Goal: Information Seeking & Learning: Learn about a topic

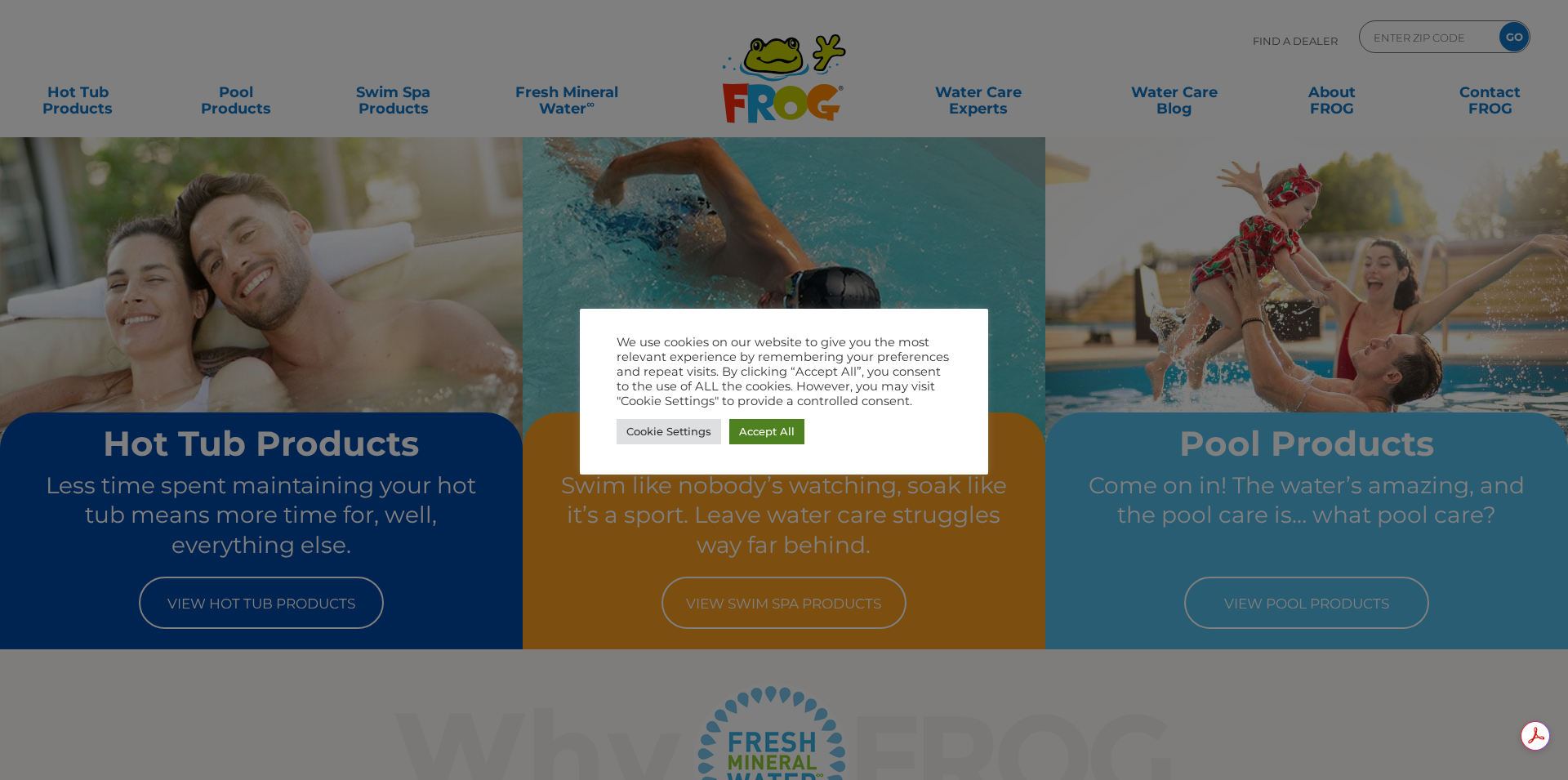
click at [769, 421] on link "Accept All" at bounding box center [767, 431] width 75 height 25
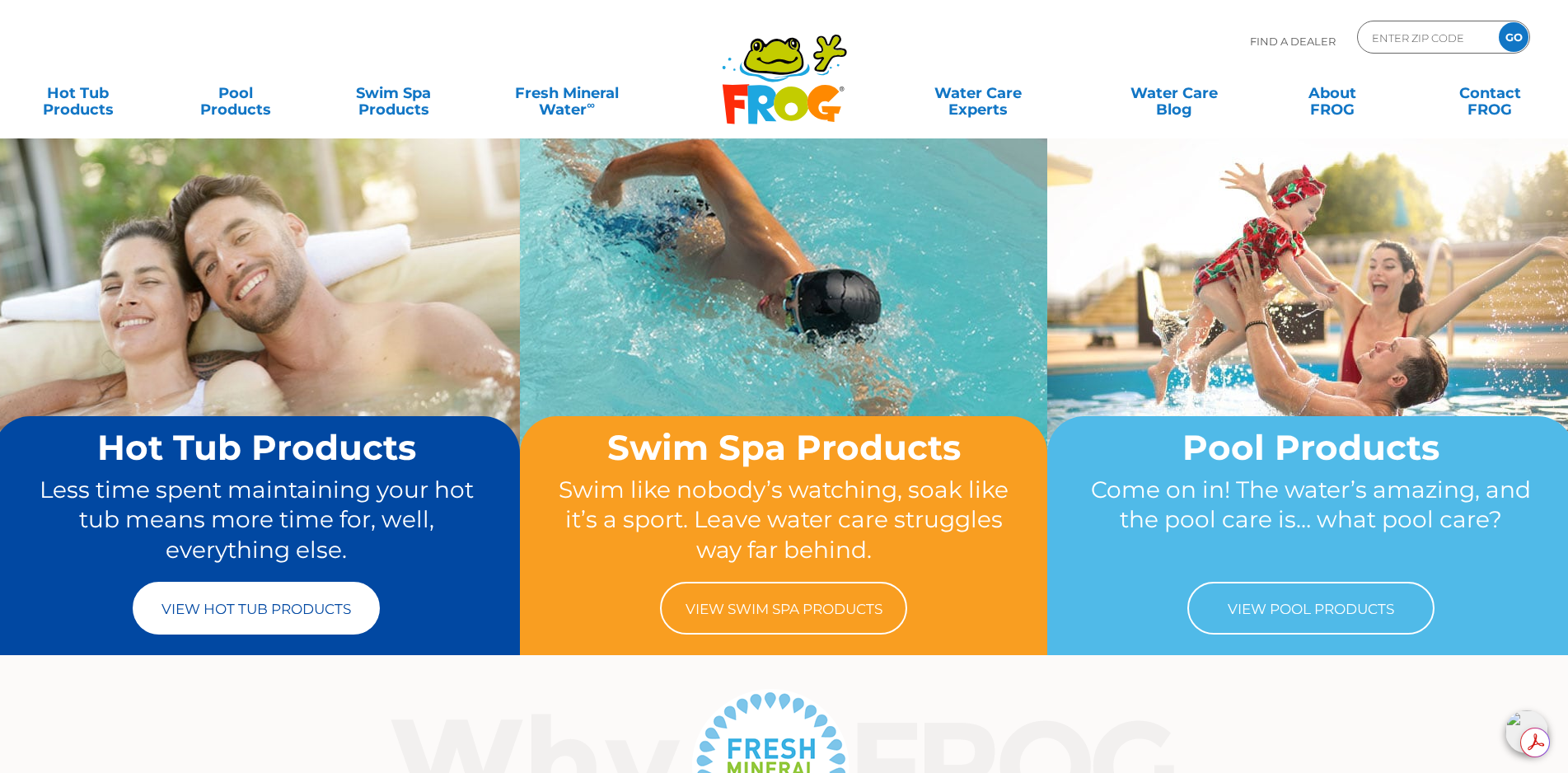
click at [262, 614] on link "View Hot Tub Products" at bounding box center [256, 608] width 247 height 53
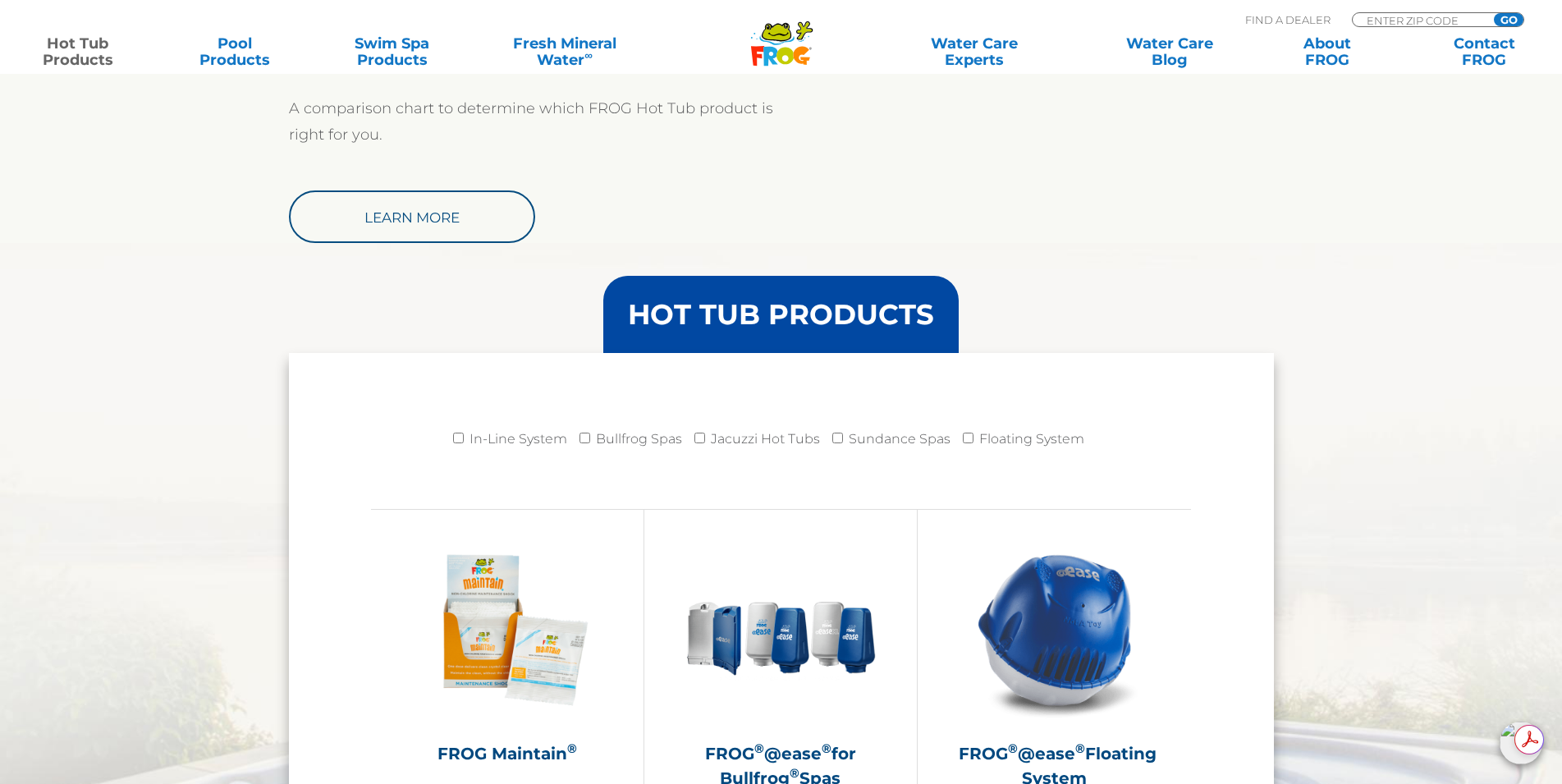
scroll to position [1395, 0]
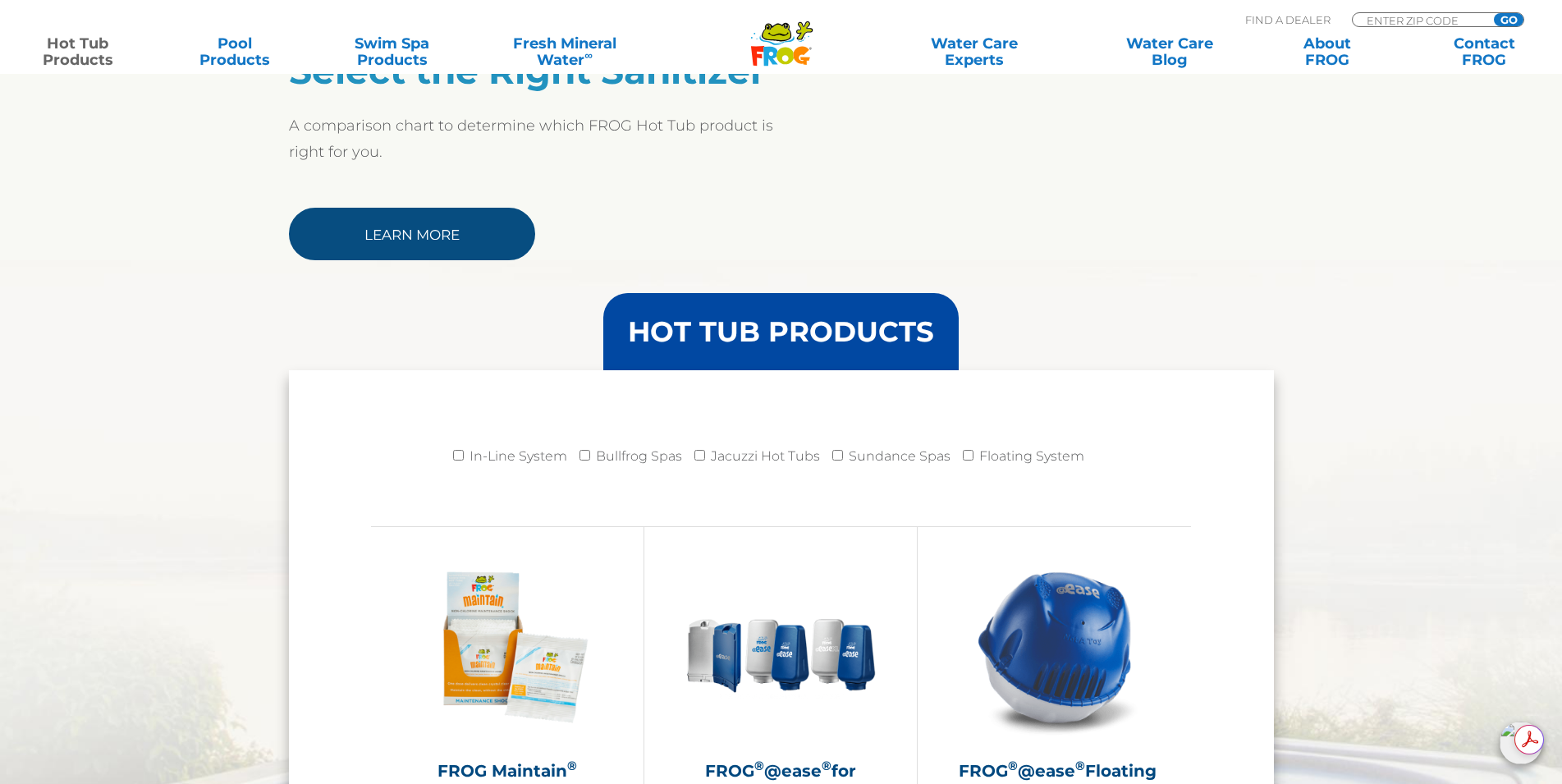
click at [458, 249] on link "Learn More" at bounding box center [412, 234] width 246 height 53
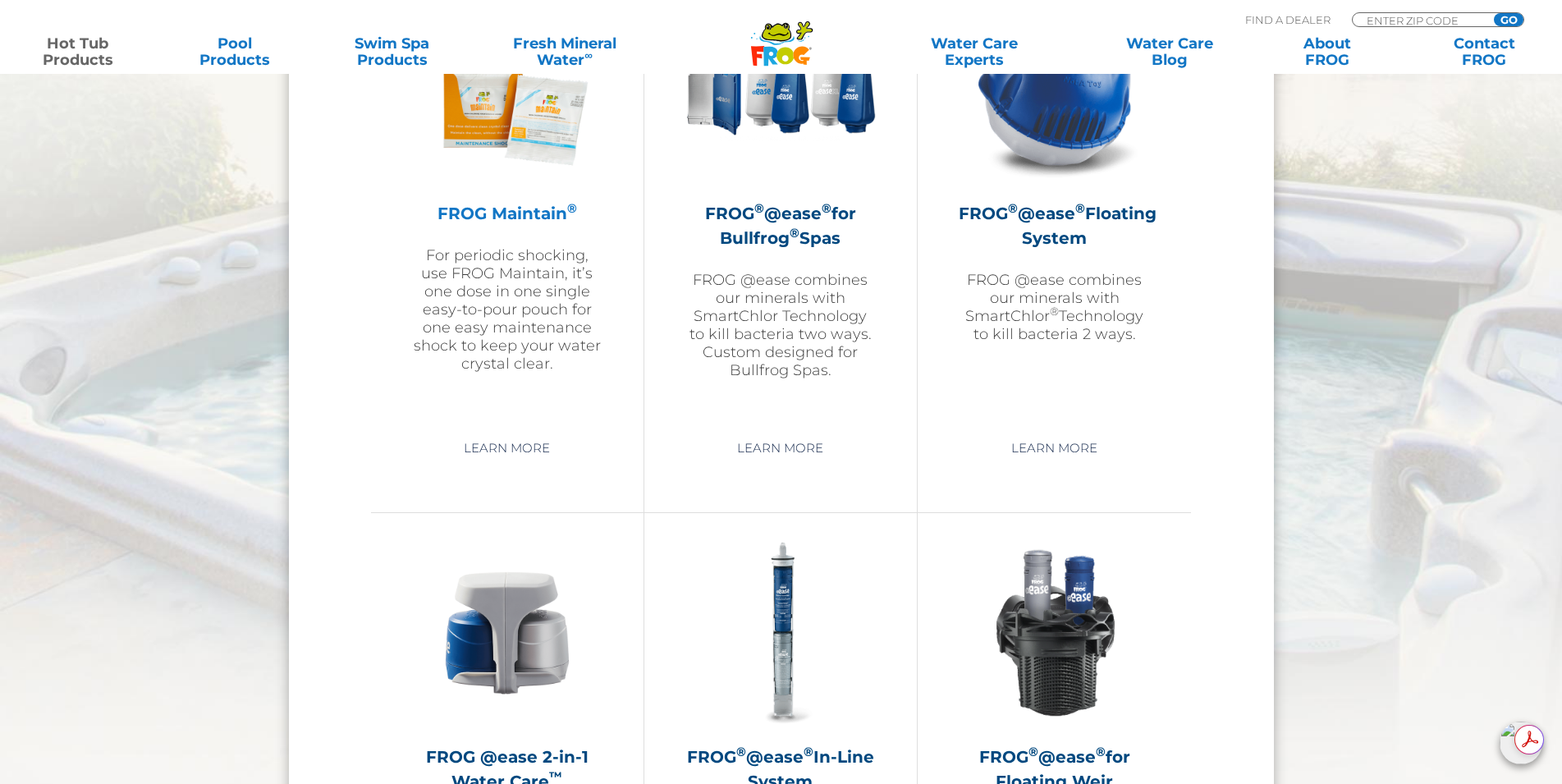
scroll to position [1970, 0]
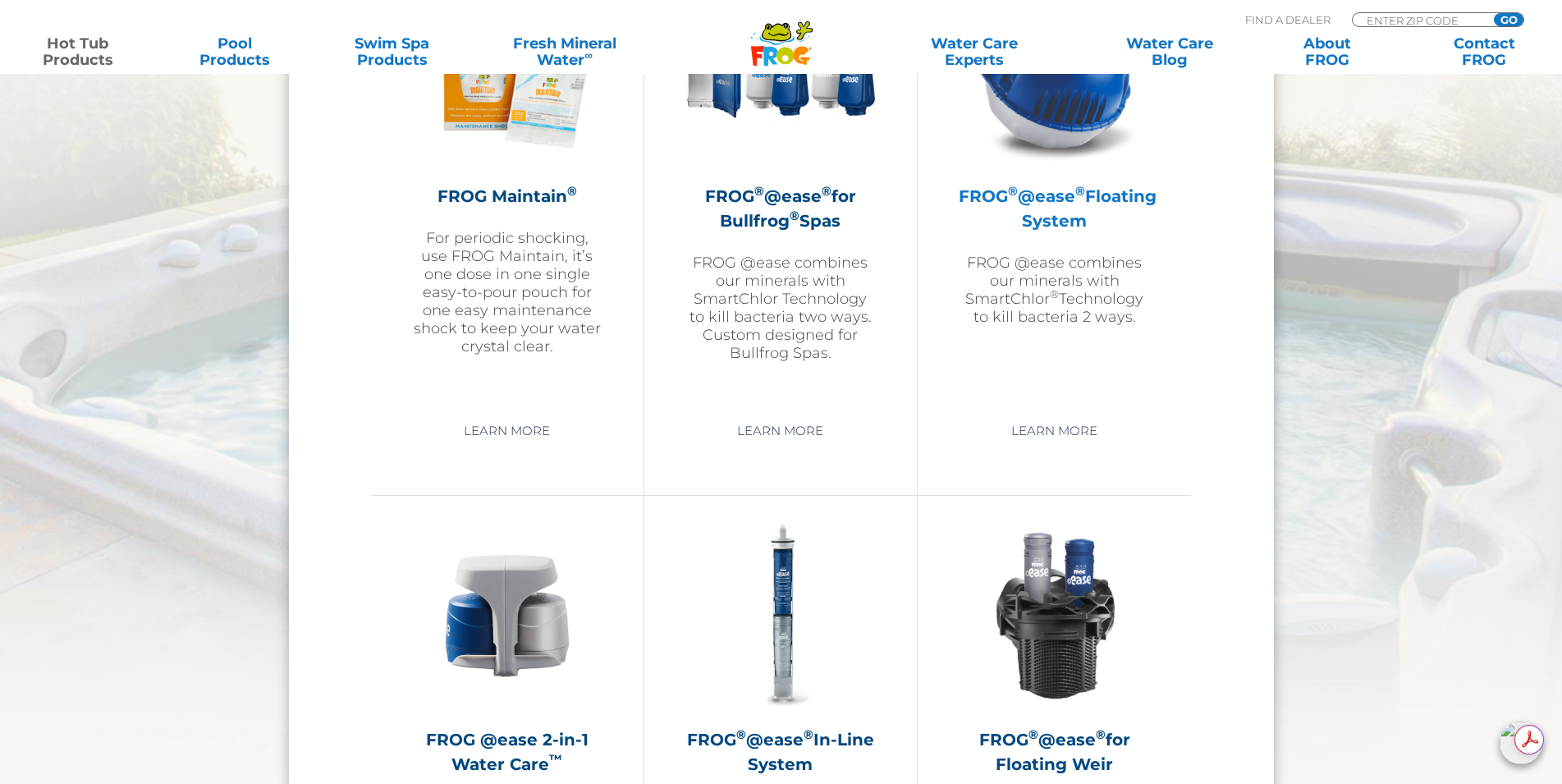
click at [1067, 148] on img at bounding box center [1055, 72] width 190 height 190
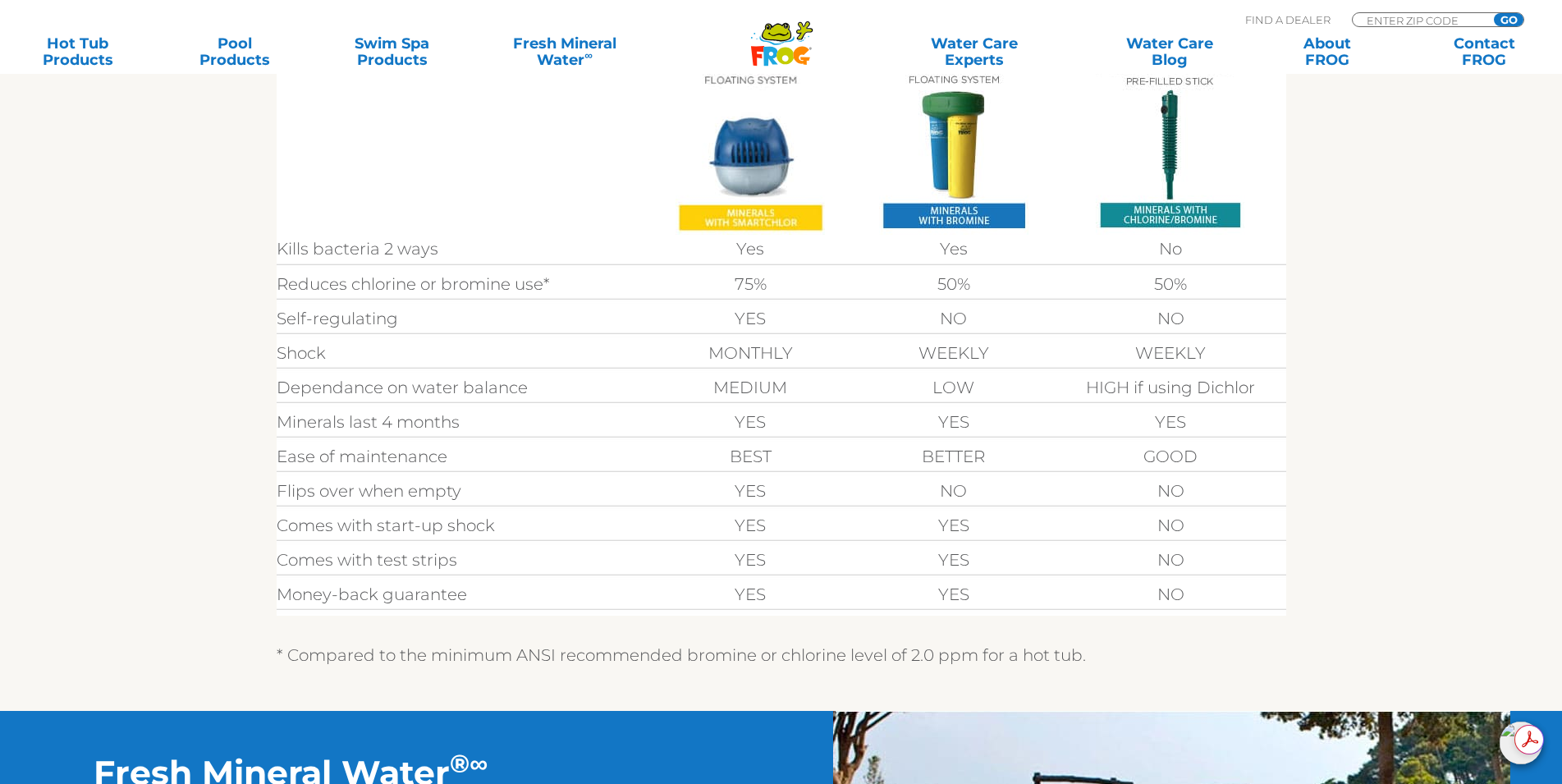
scroll to position [493, 0]
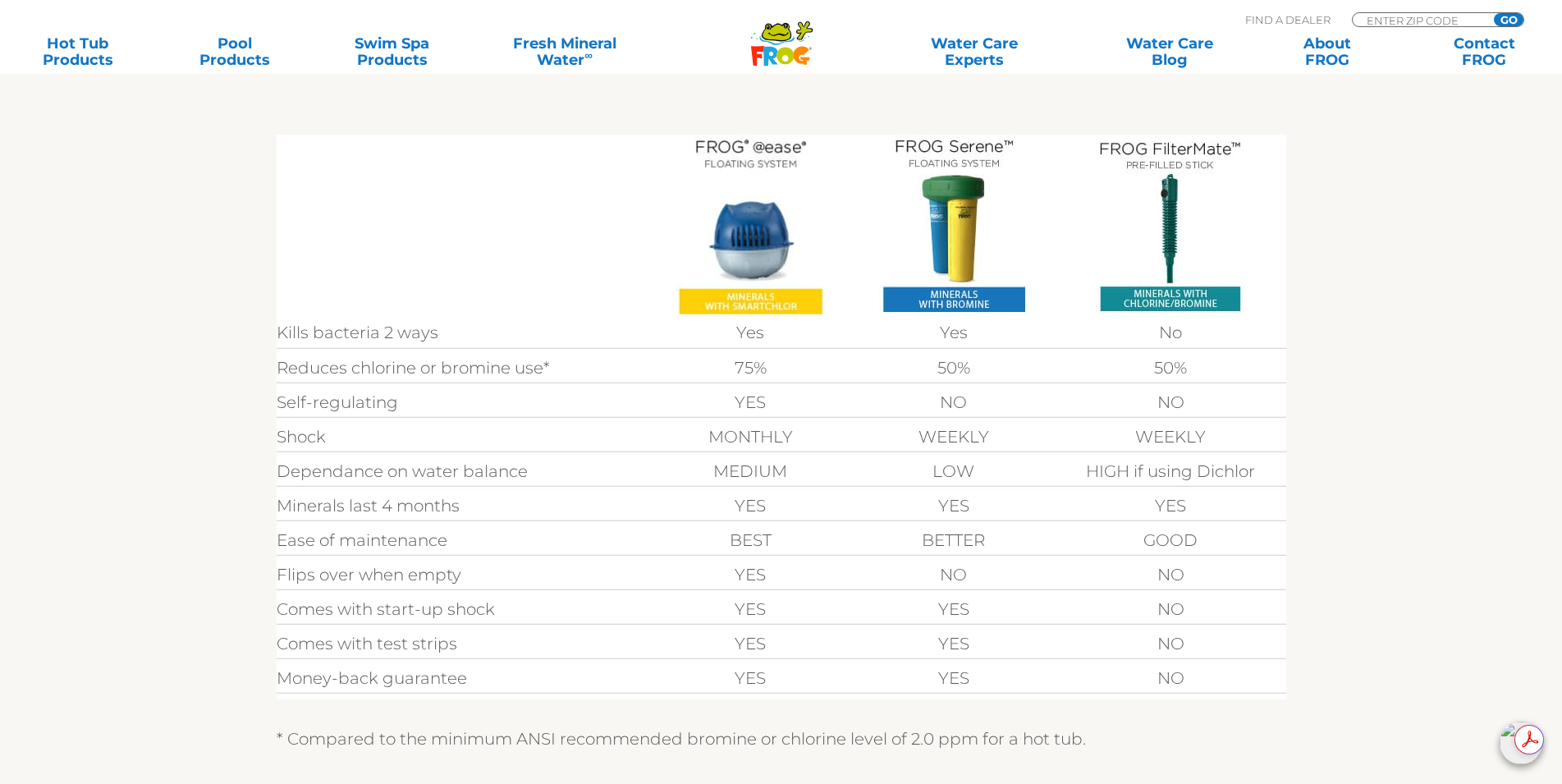
click at [745, 245] on img at bounding box center [750, 227] width 149 height 184
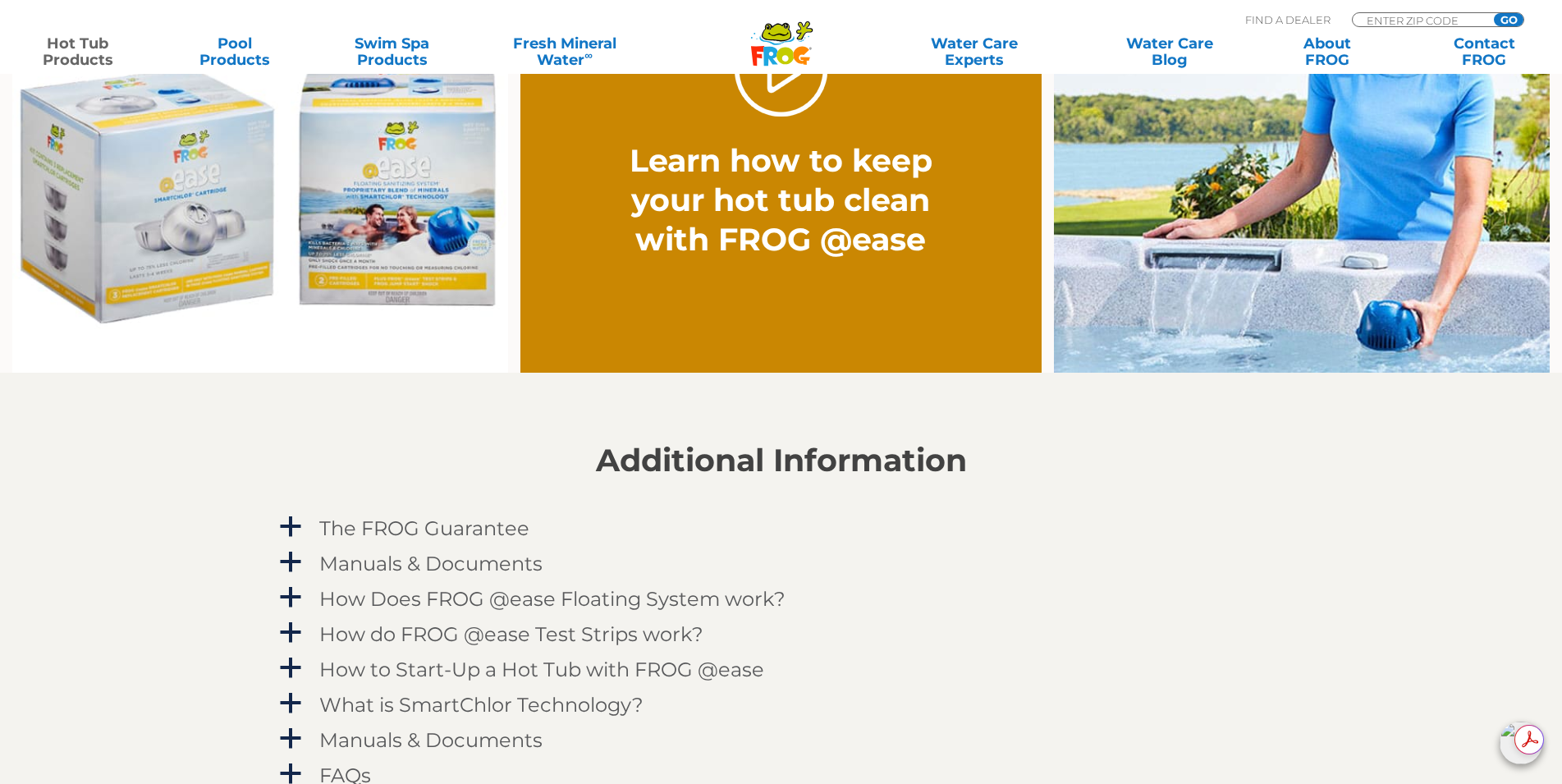
scroll to position [1395, 0]
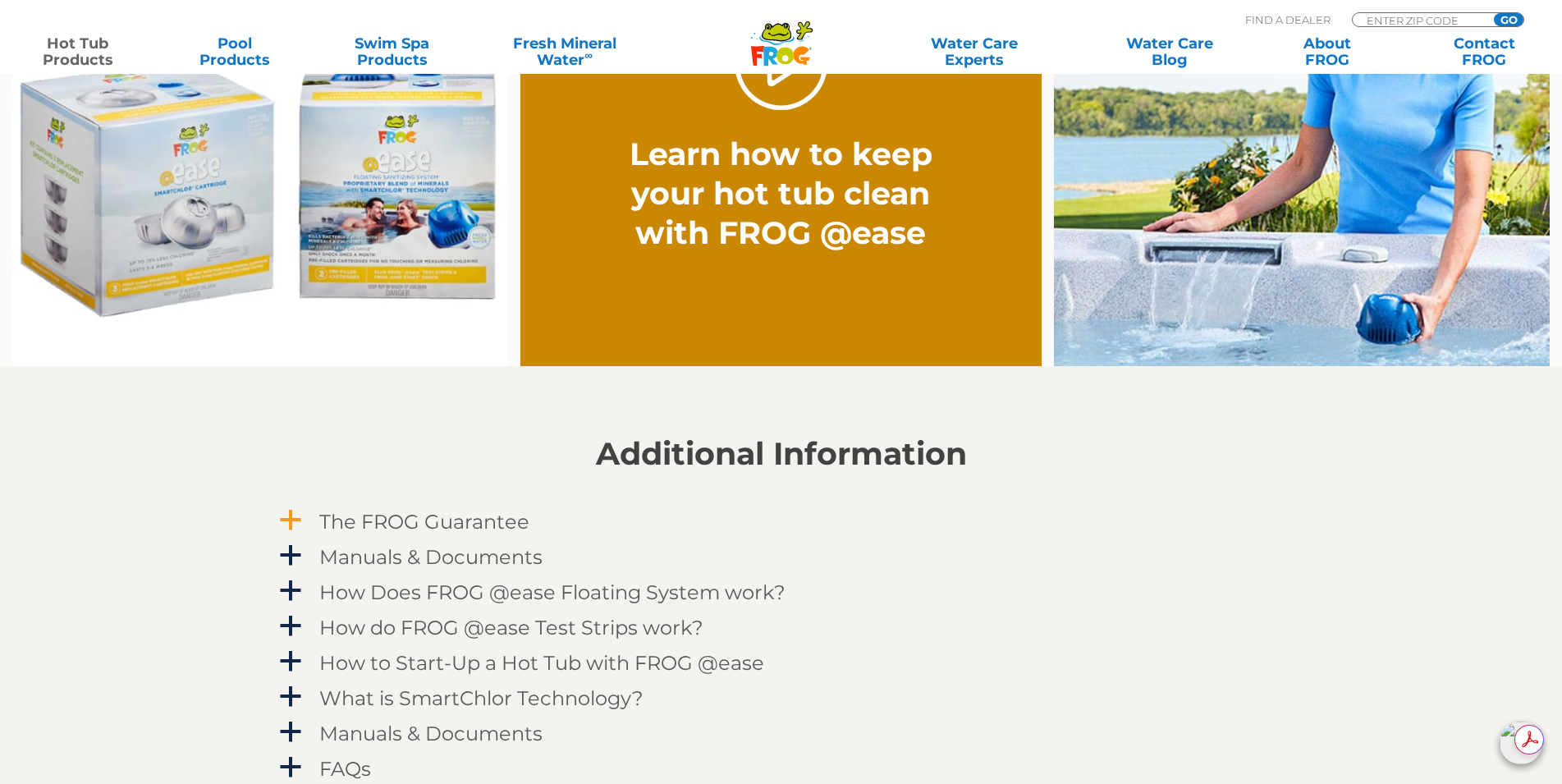
click at [422, 525] on h4 "The FROG Guarantee" at bounding box center [424, 522] width 210 height 22
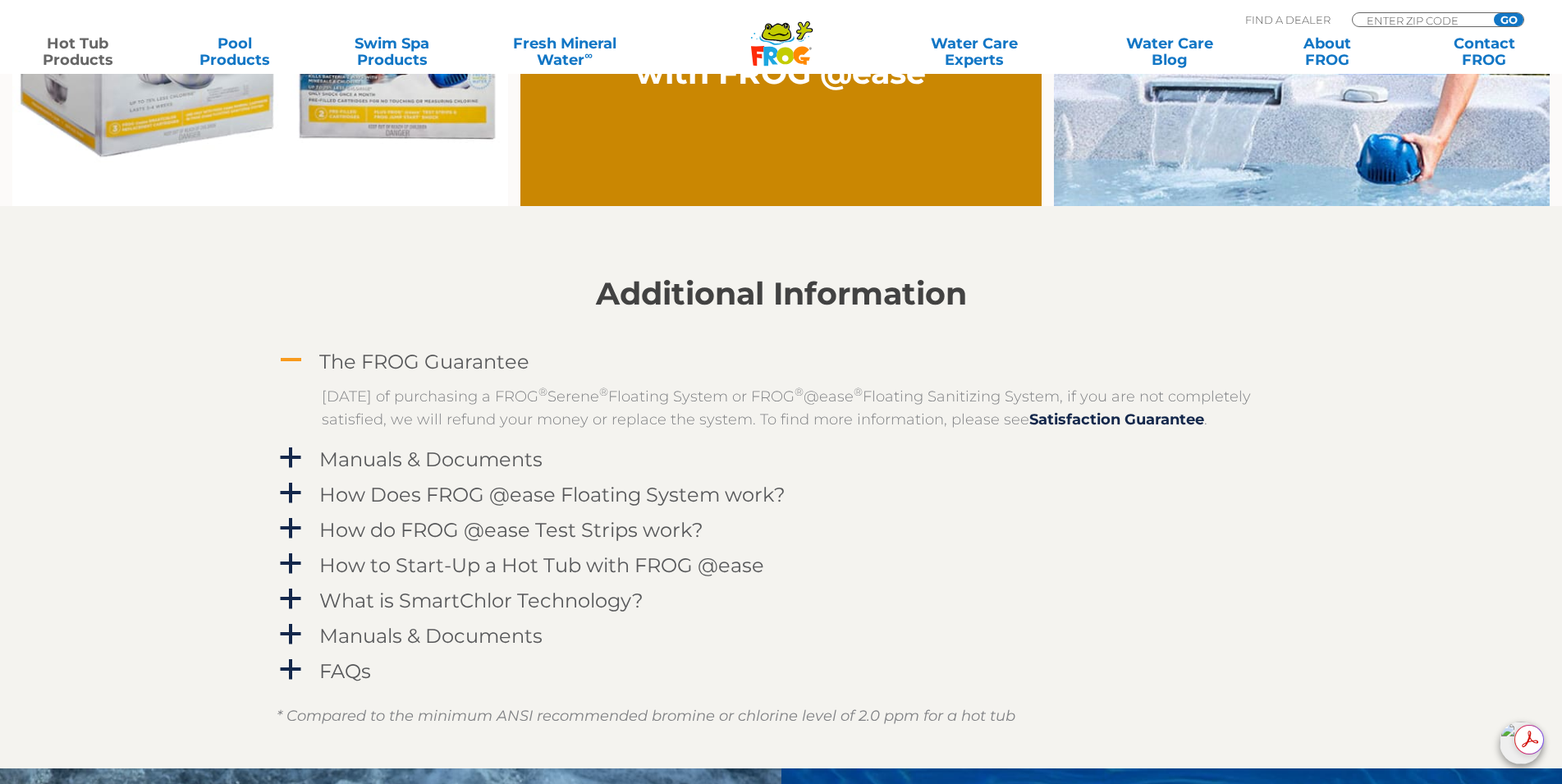
scroll to position [1559, 0]
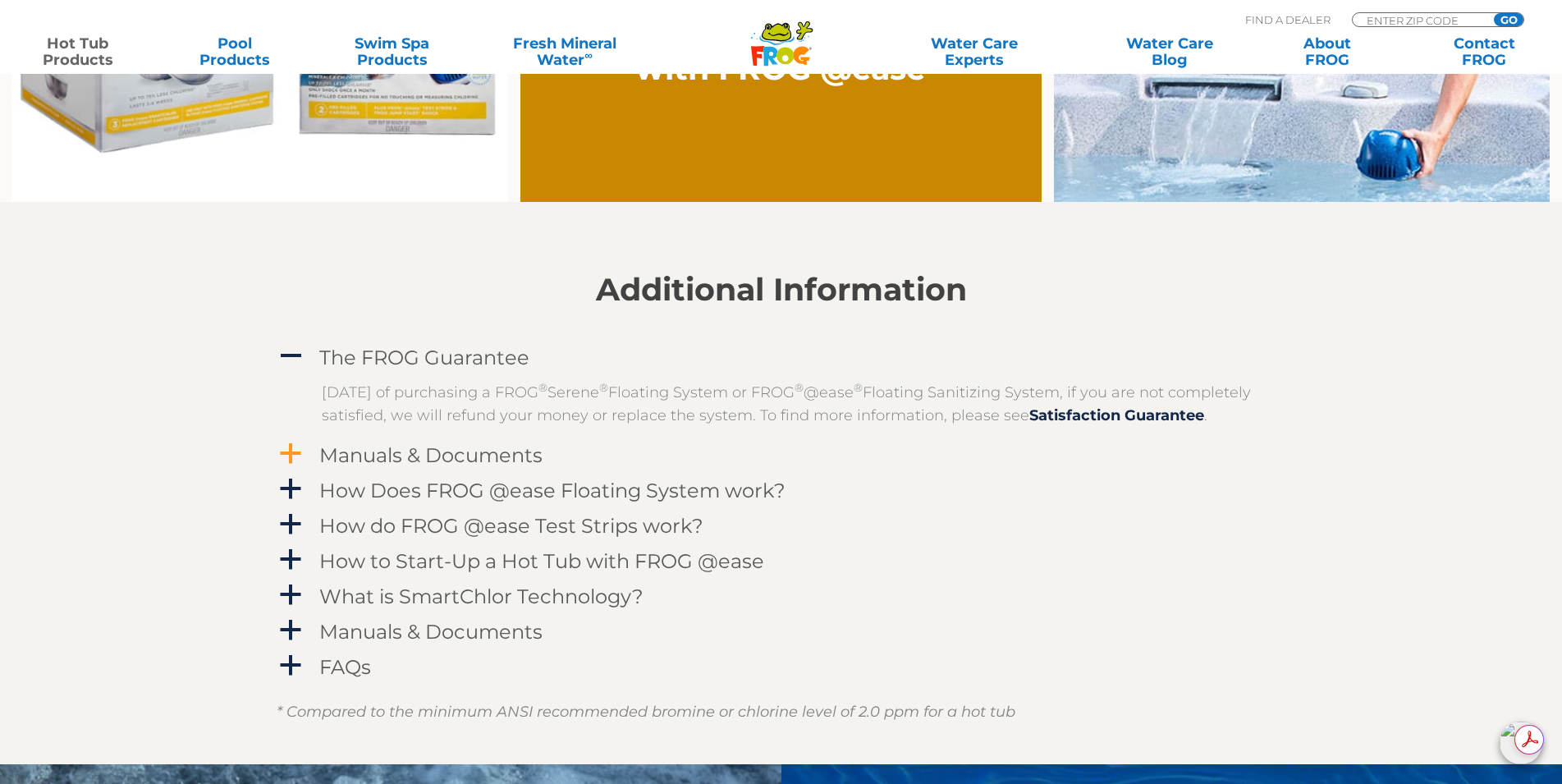
click at [485, 466] on h4 "Manuals & Documents" at bounding box center [431, 455] width 223 height 22
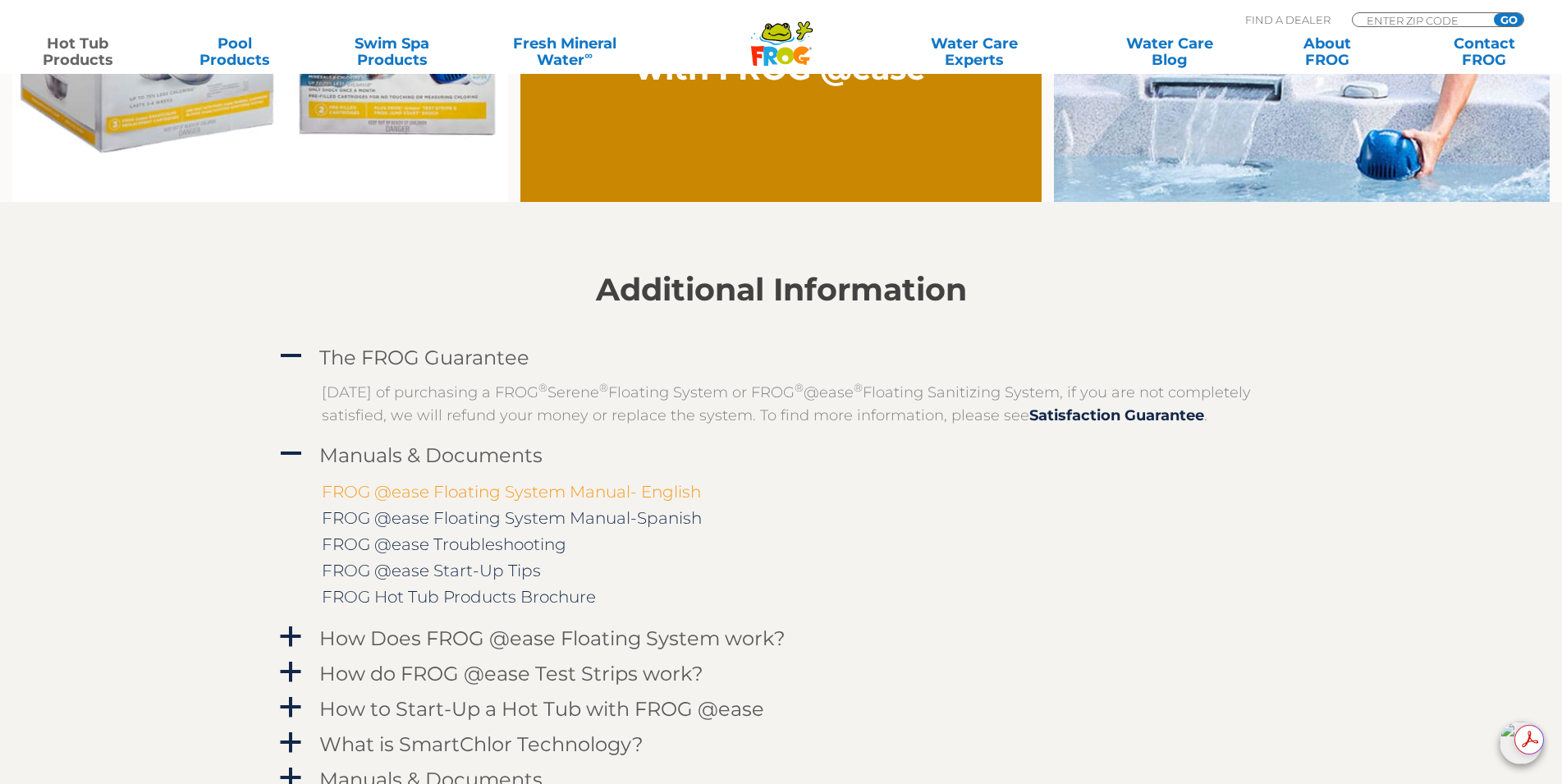
click at [499, 502] on link "FROG @ease Floating System Manual- English" at bounding box center [511, 492] width 379 height 20
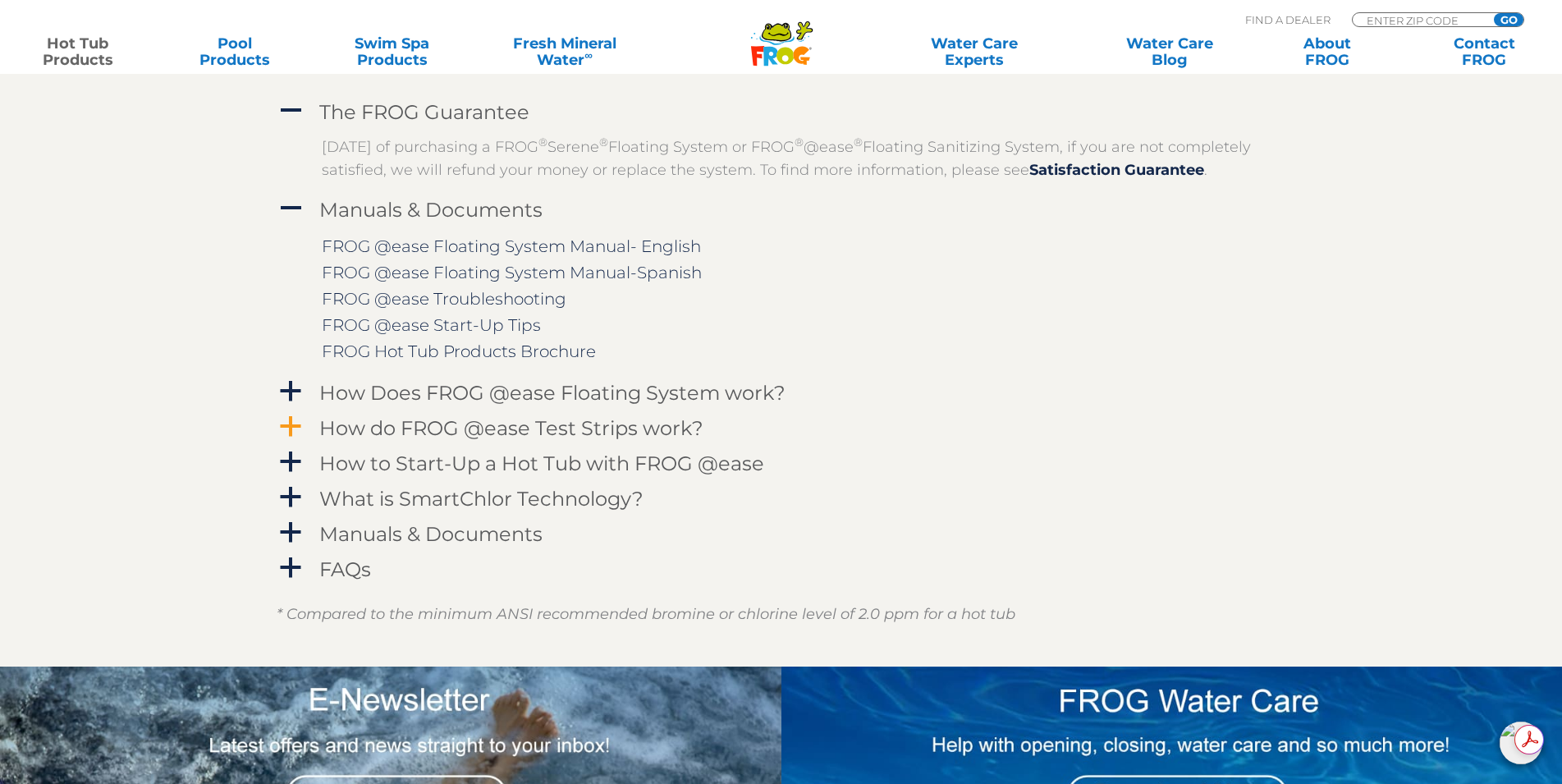
scroll to position [1806, 0]
click at [741, 402] on h4 "How Does FROG @ease Floating System work?" at bounding box center [553, 392] width 466 height 22
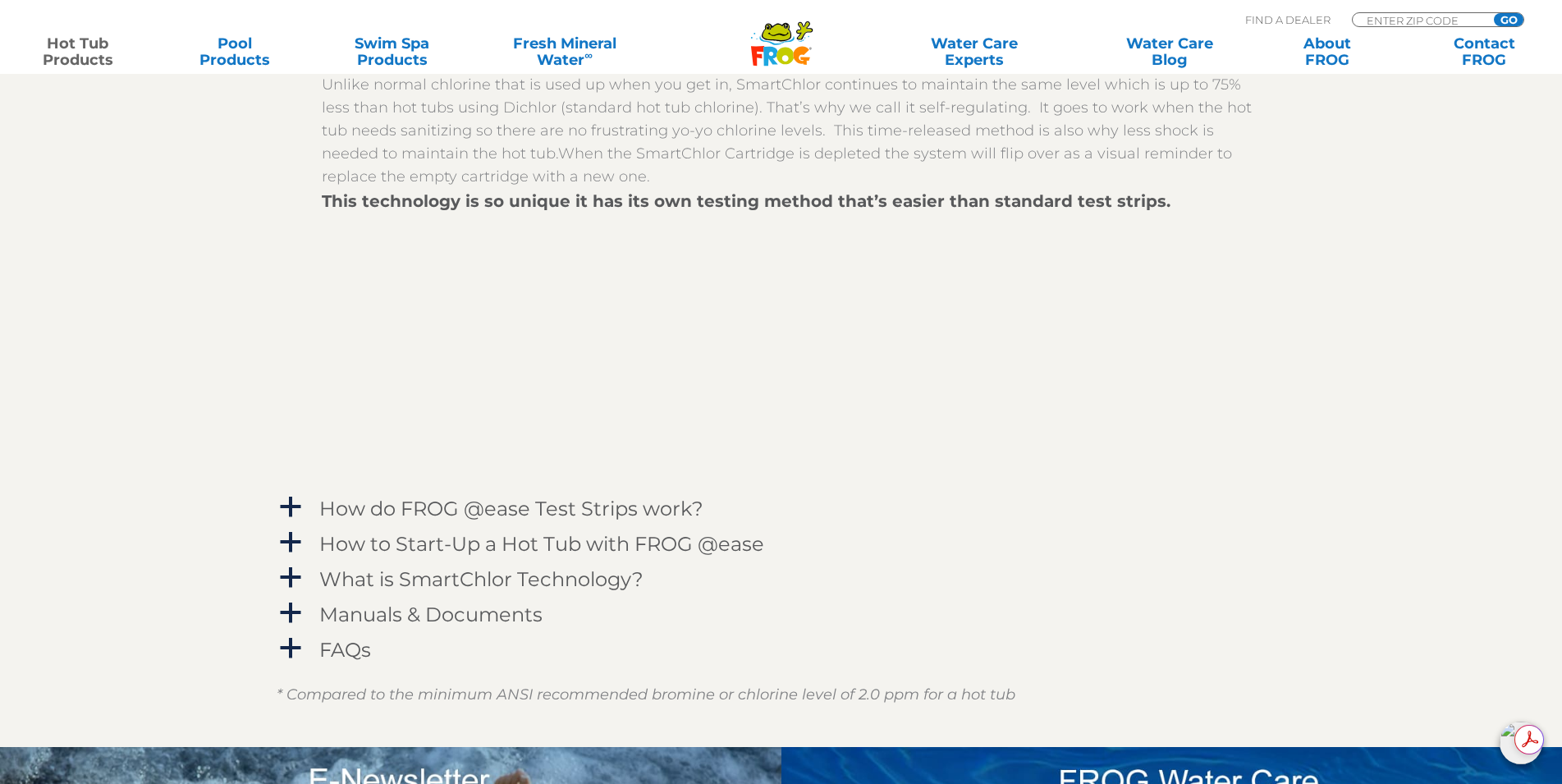
scroll to position [2297, 0]
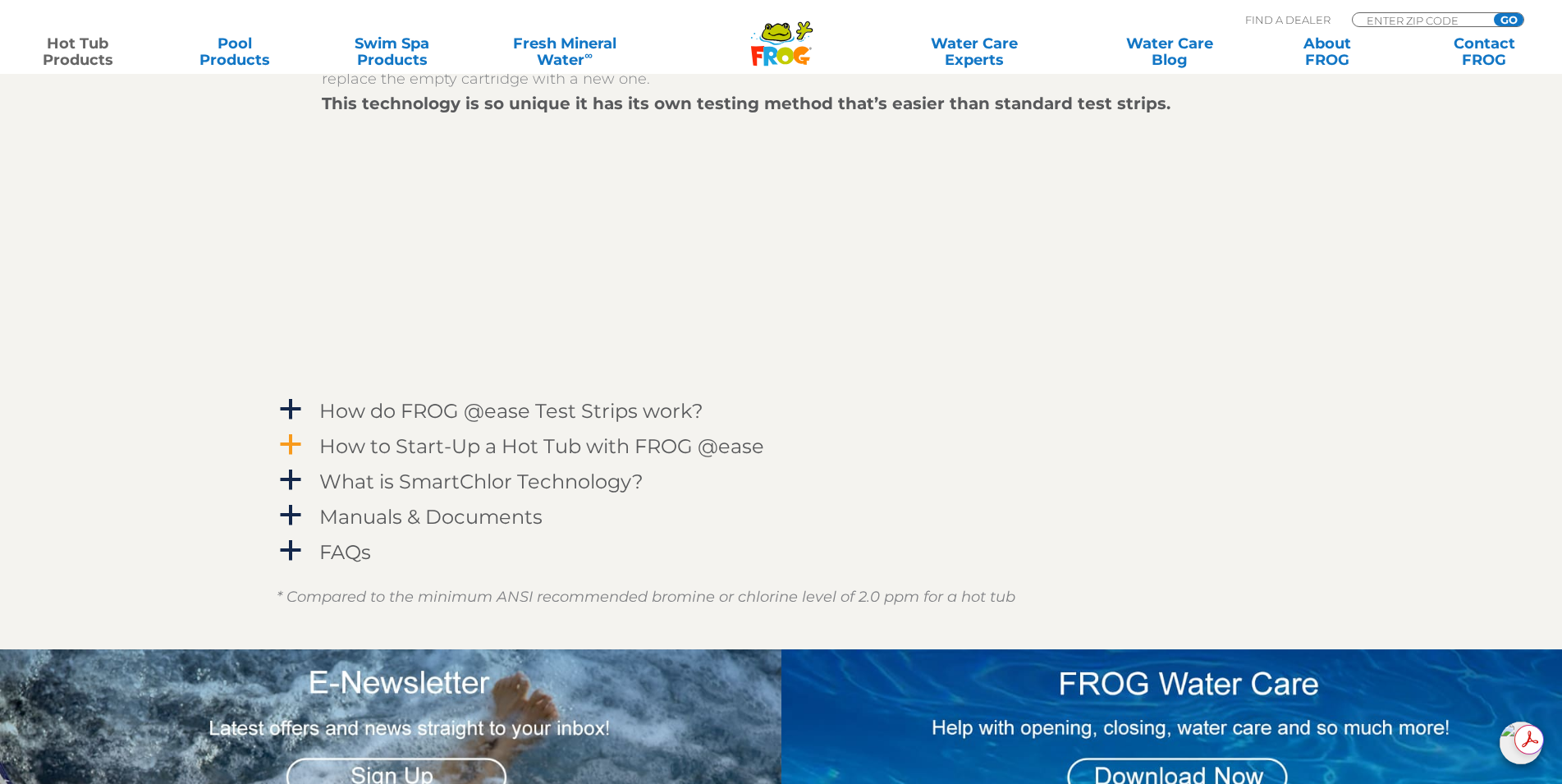
click at [624, 457] on h4 "How to Start-Up a Hot Tub with FROG @ease" at bounding box center [542, 446] width 444 height 22
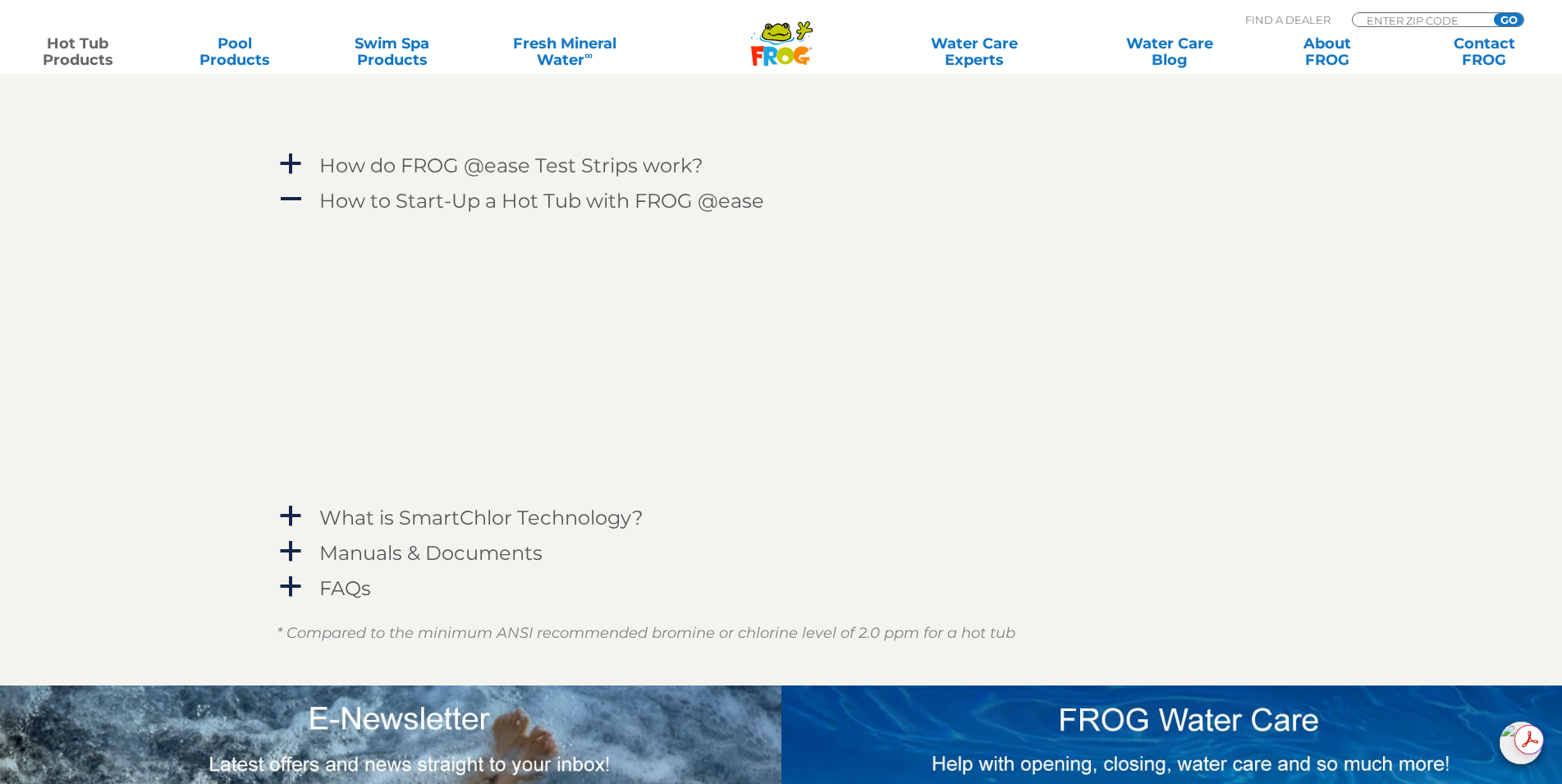
scroll to position [2544, 0]
click at [535, 527] on h4 "What is SmartChlor Technology?" at bounding box center [482, 516] width 324 height 22
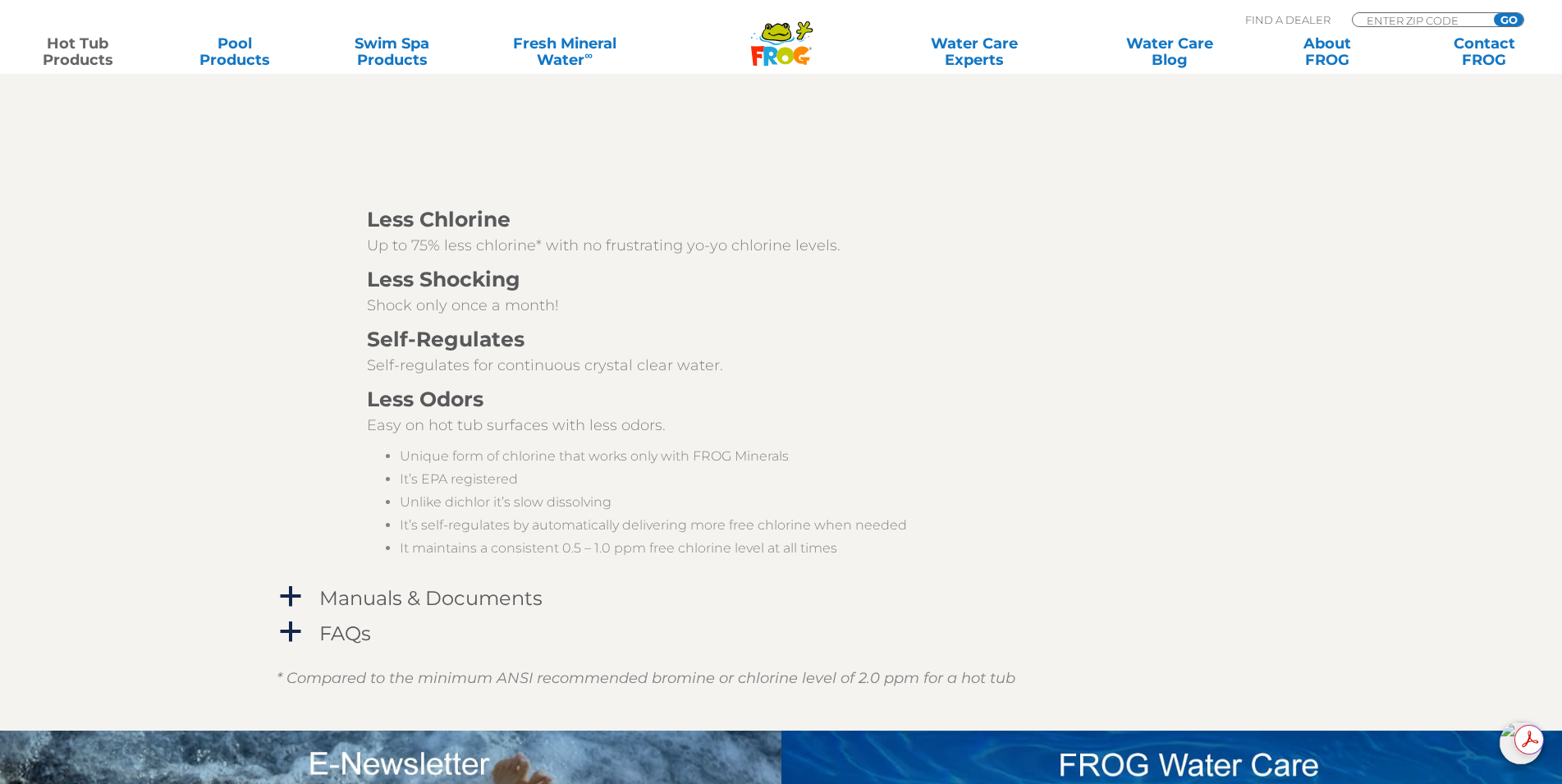
scroll to position [3201, 0]
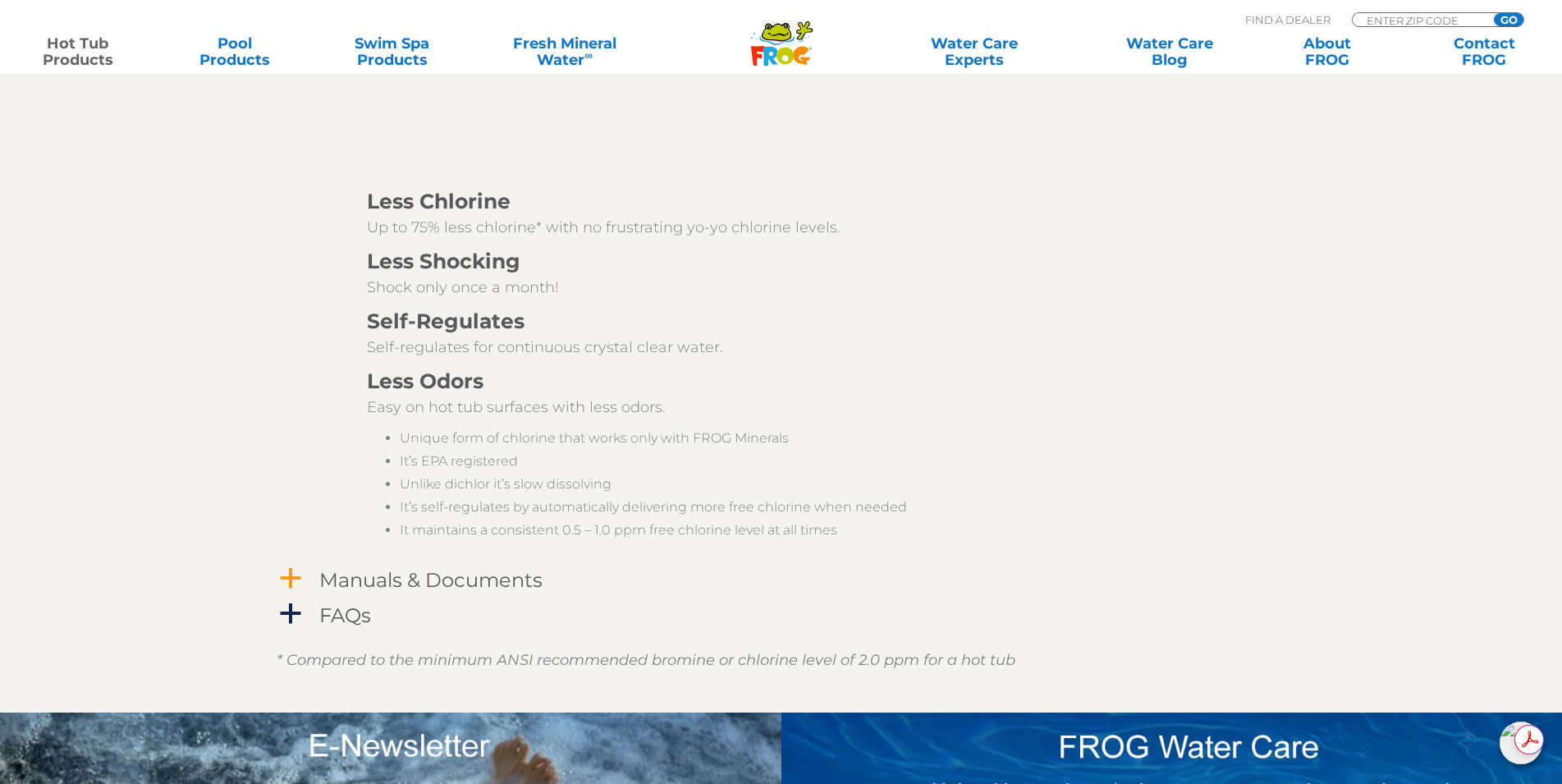
click at [540, 591] on h4 "Manuals & Documents" at bounding box center [431, 580] width 223 height 22
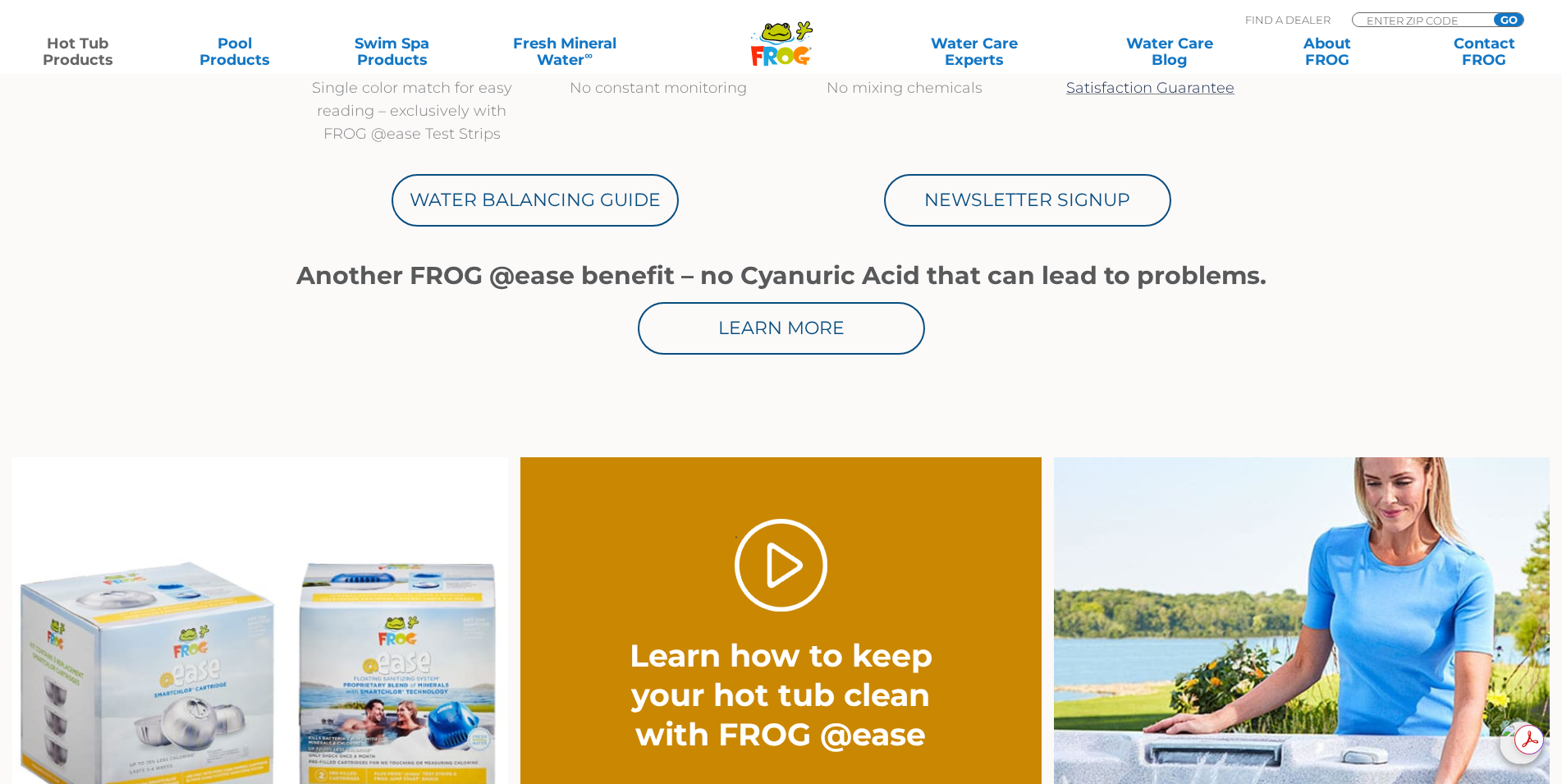
scroll to position [902, 0]
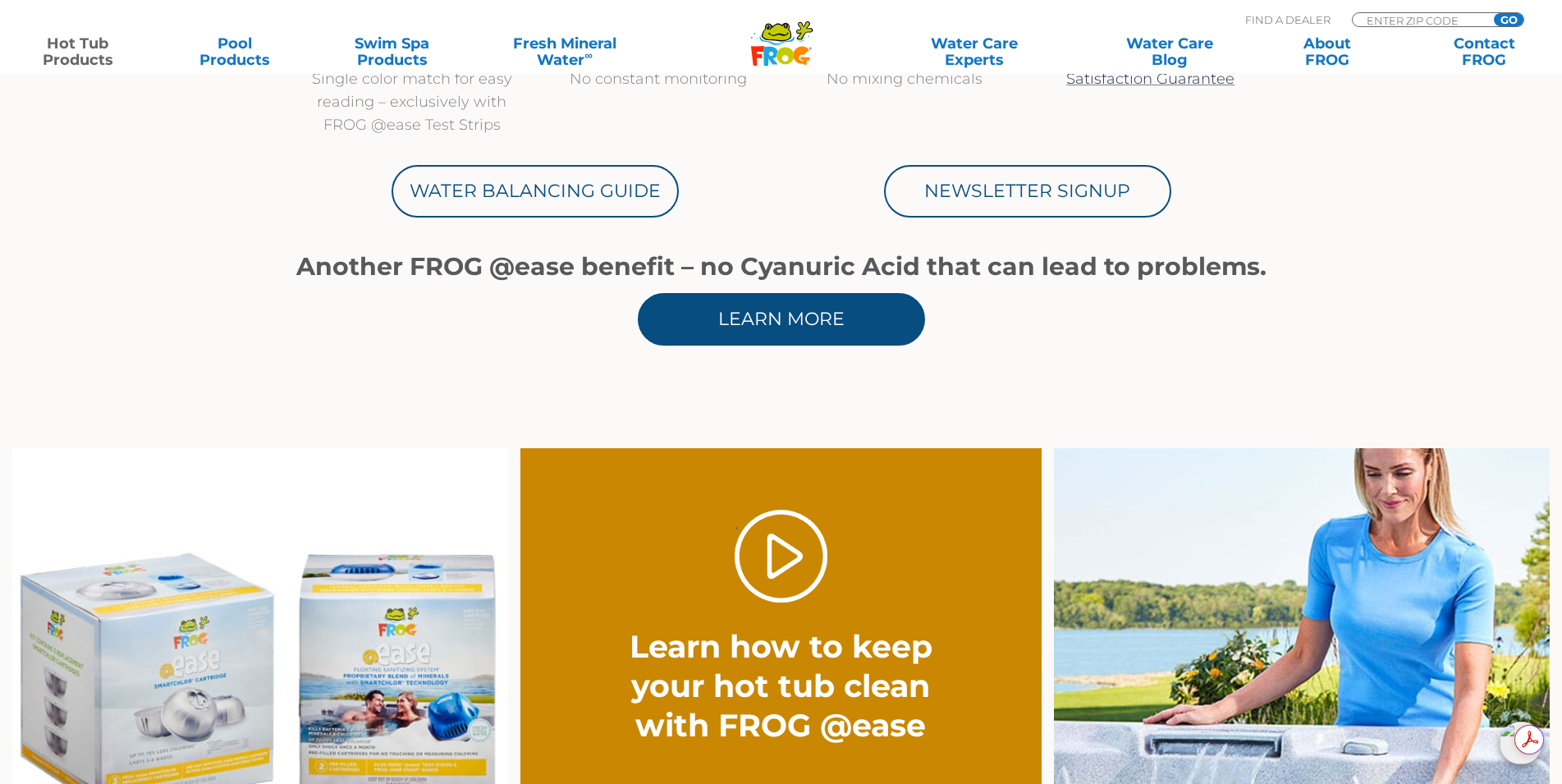
click at [740, 328] on link "Learn More" at bounding box center [781, 320] width 287 height 53
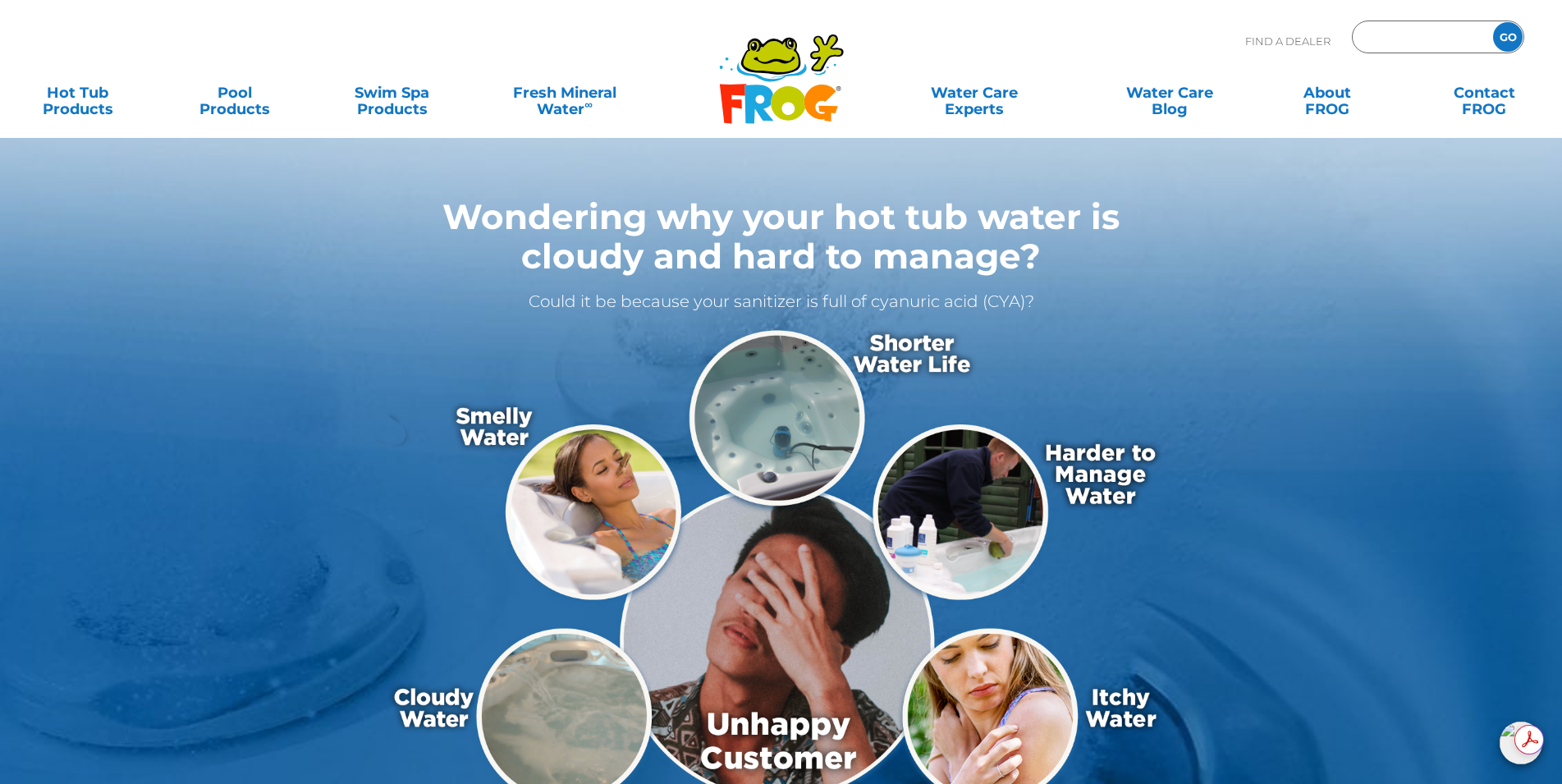
click at [1392, 30] on input "Zip Code Form" at bounding box center [1421, 37] width 111 height 24
type input "45845"
click at [1493, 22] on input "GO" at bounding box center [1507, 36] width 29 height 29
click at [1508, 32] on input "GO" at bounding box center [1507, 36] width 29 height 29
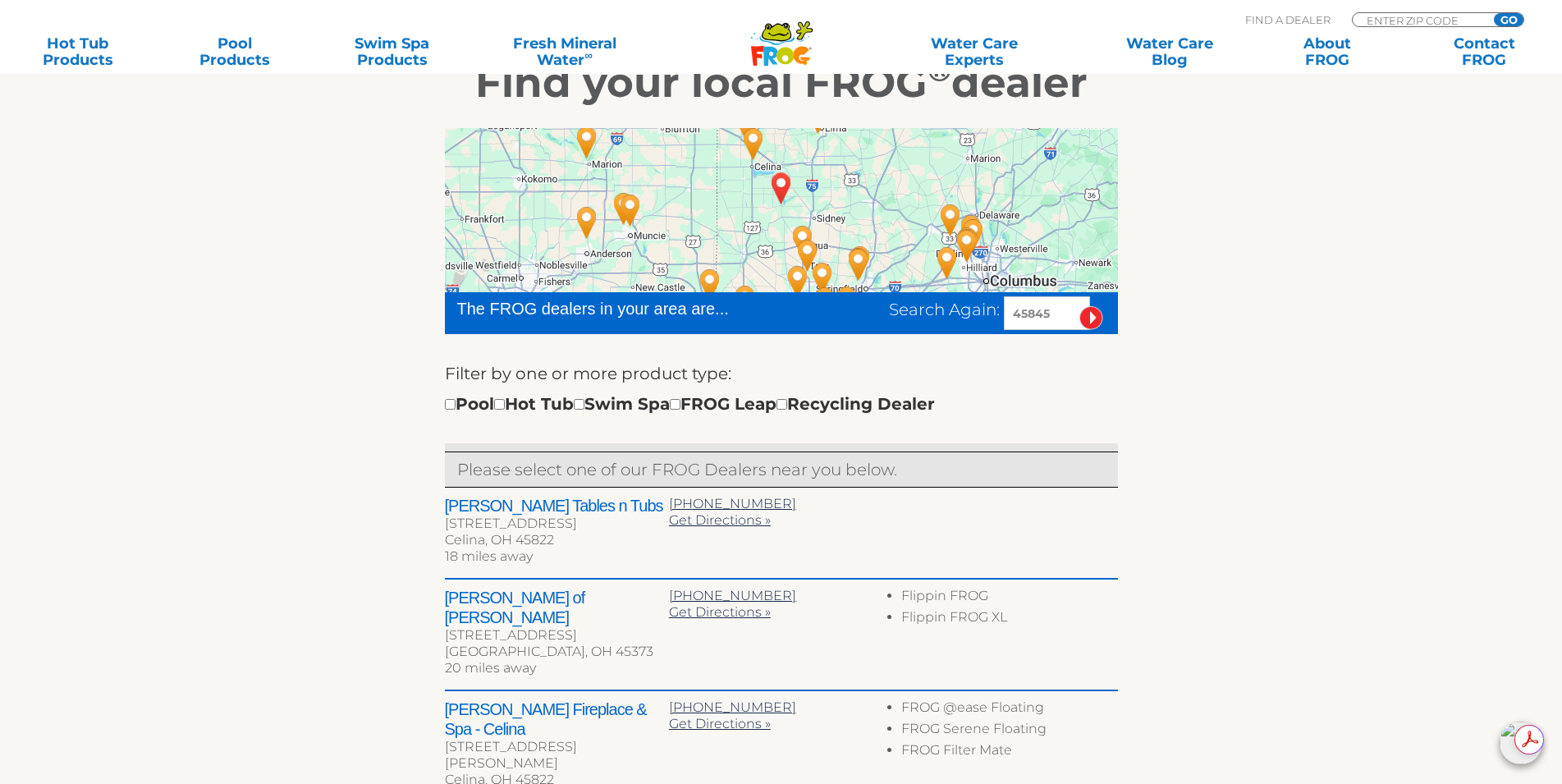
scroll to position [328, 0]
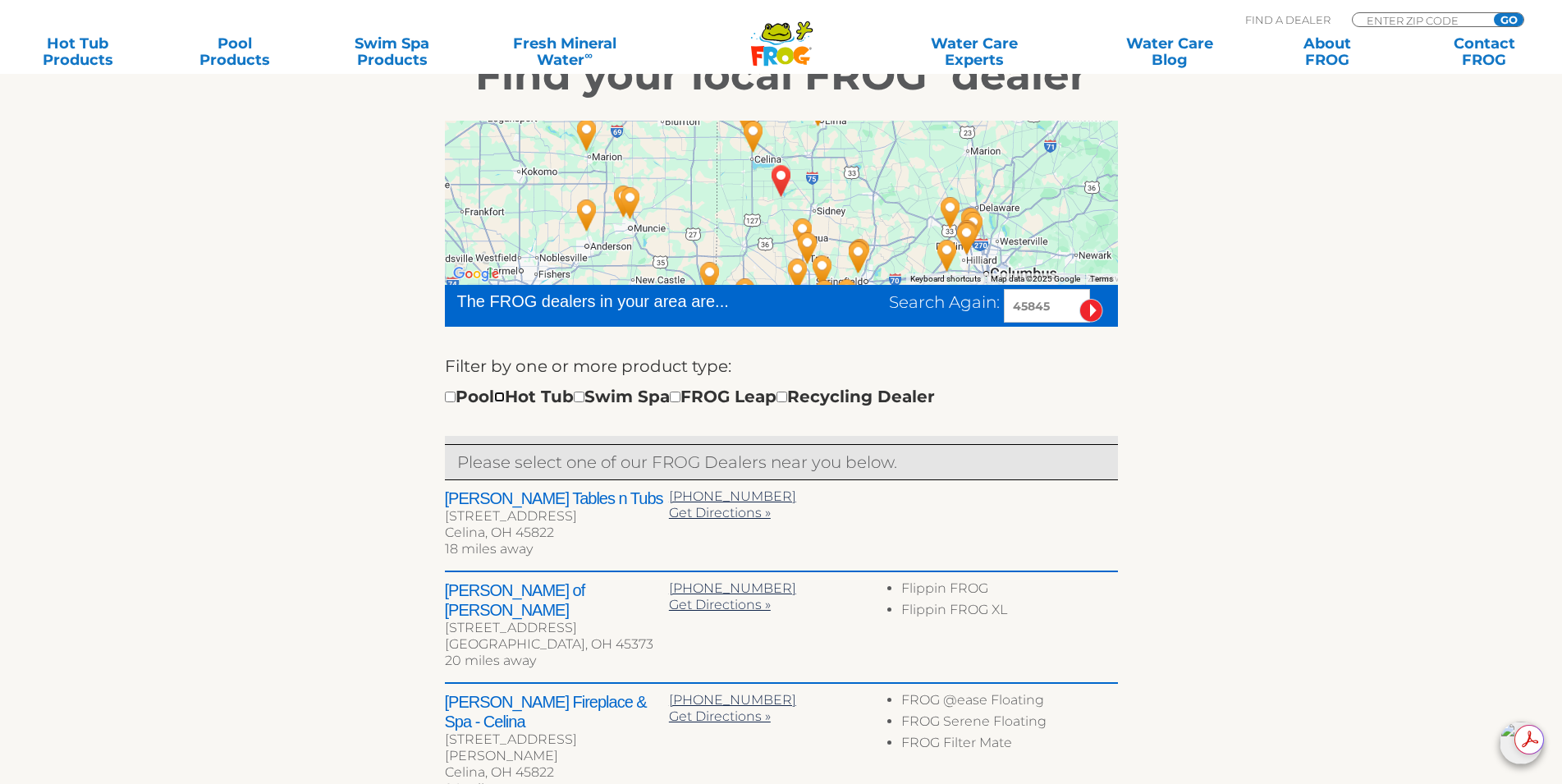
click at [505, 394] on input "checkbox" at bounding box center [500, 397] width 11 height 11
checkbox input "true"
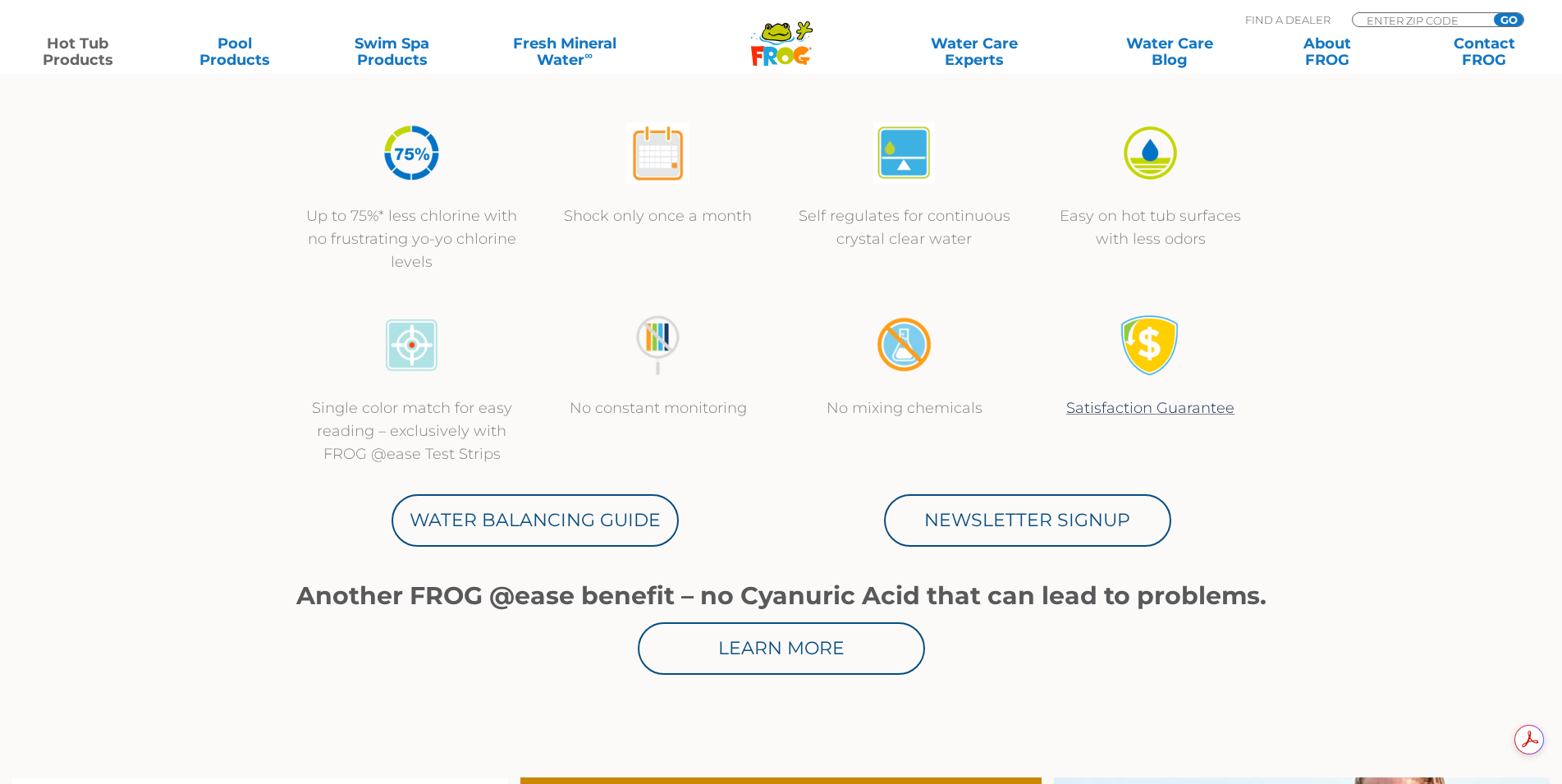
scroll to position [575, 0]
